Goal: Information Seeking & Learning: Learn about a topic

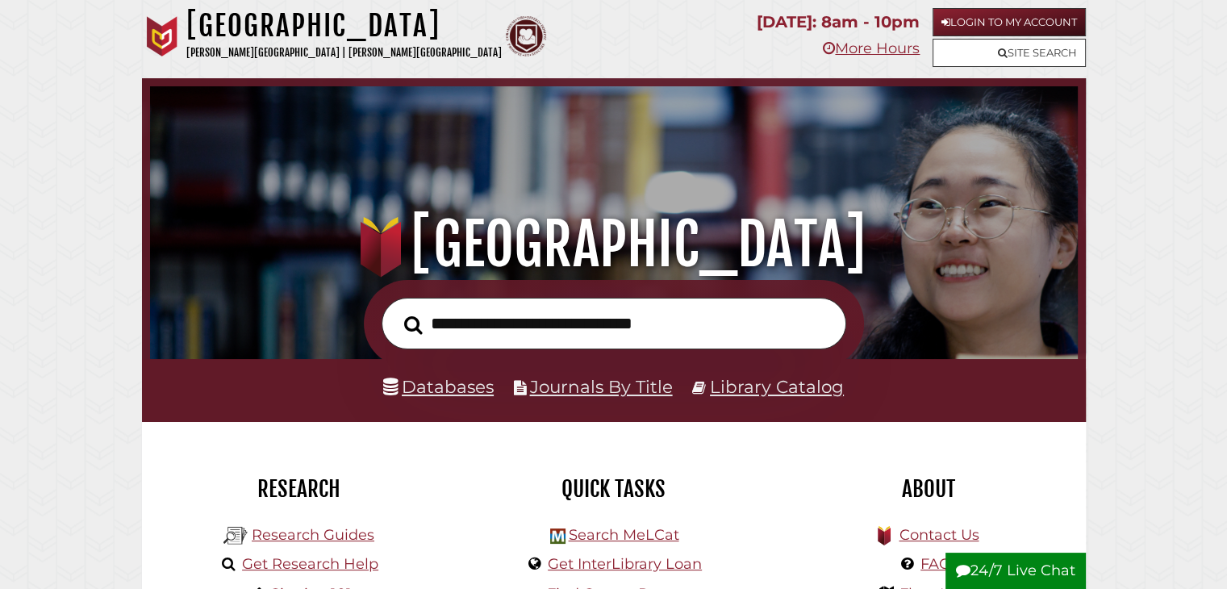
scroll to position [307, 920]
click at [463, 317] on input "text" at bounding box center [614, 324] width 465 height 52
type input "*"
type input "**********"
click at [396, 311] on button "Search" at bounding box center [413, 325] width 35 height 28
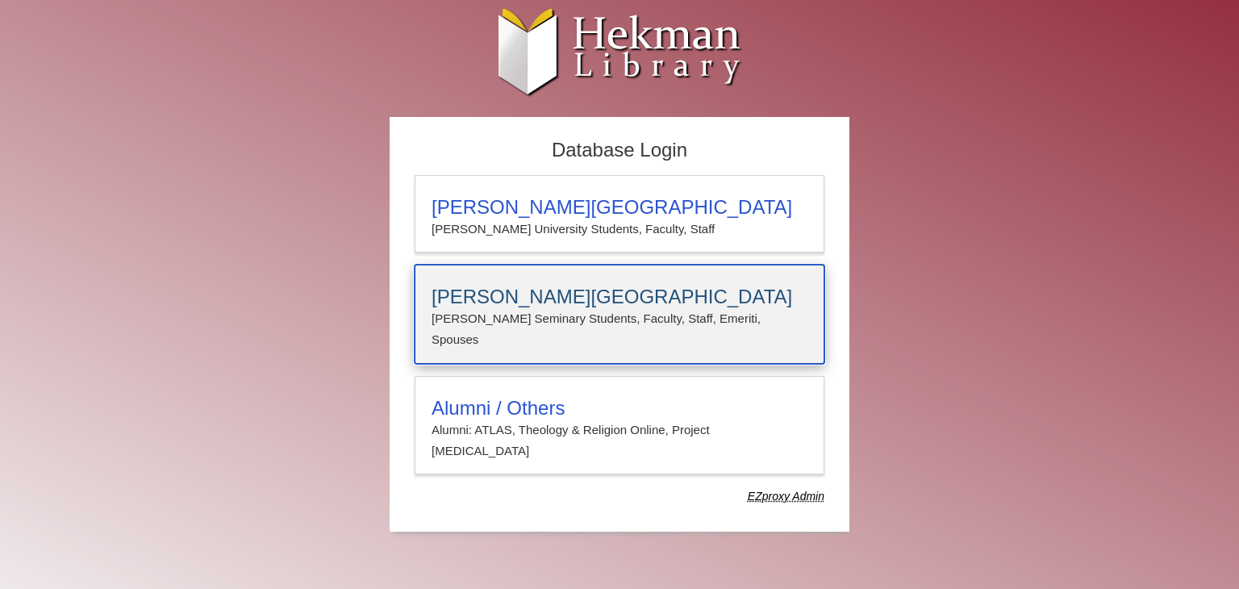
click at [532, 286] on h3 "[PERSON_NAME][GEOGRAPHIC_DATA]" at bounding box center [620, 297] width 376 height 23
